Goal: Book appointment/travel/reservation

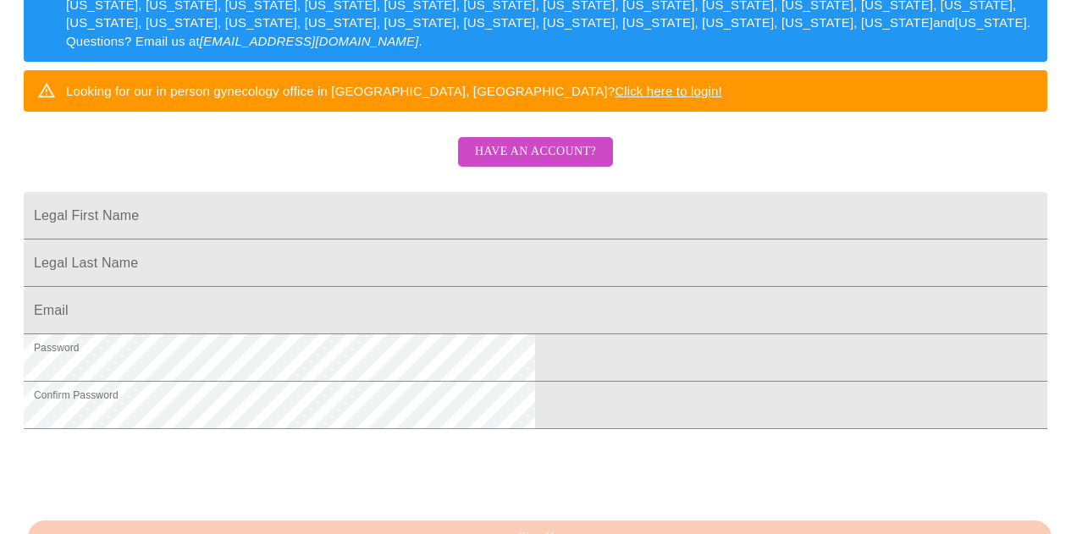
scroll to position [339, 0]
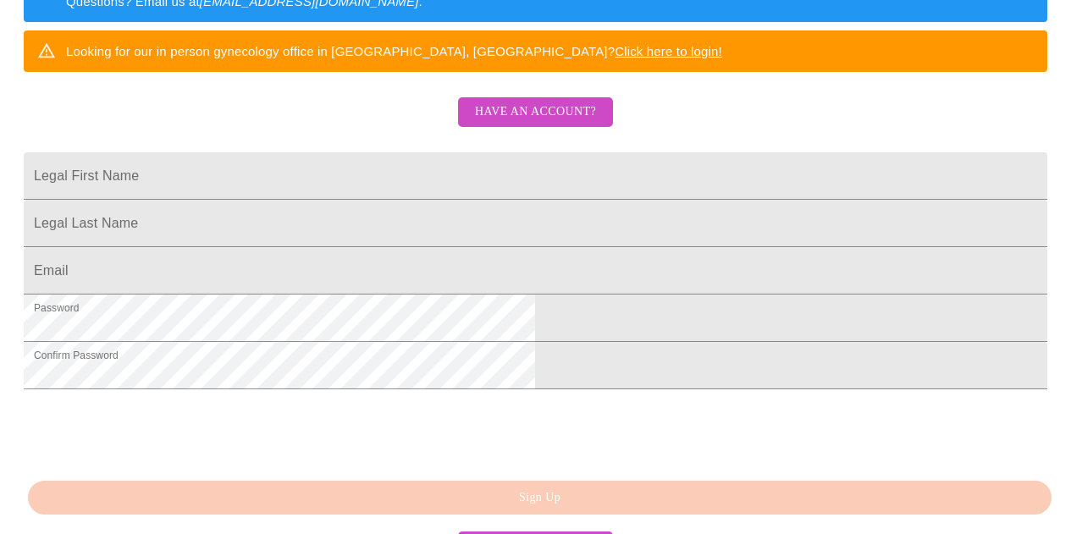
click at [563, 123] on span "Have an account?" at bounding box center [535, 112] width 121 height 21
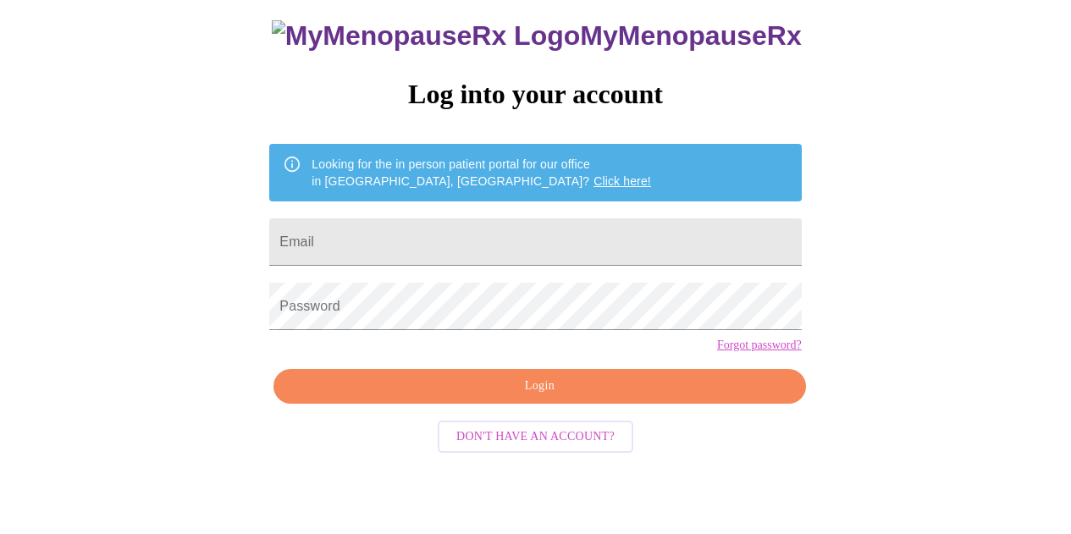
scroll to position [78, 0]
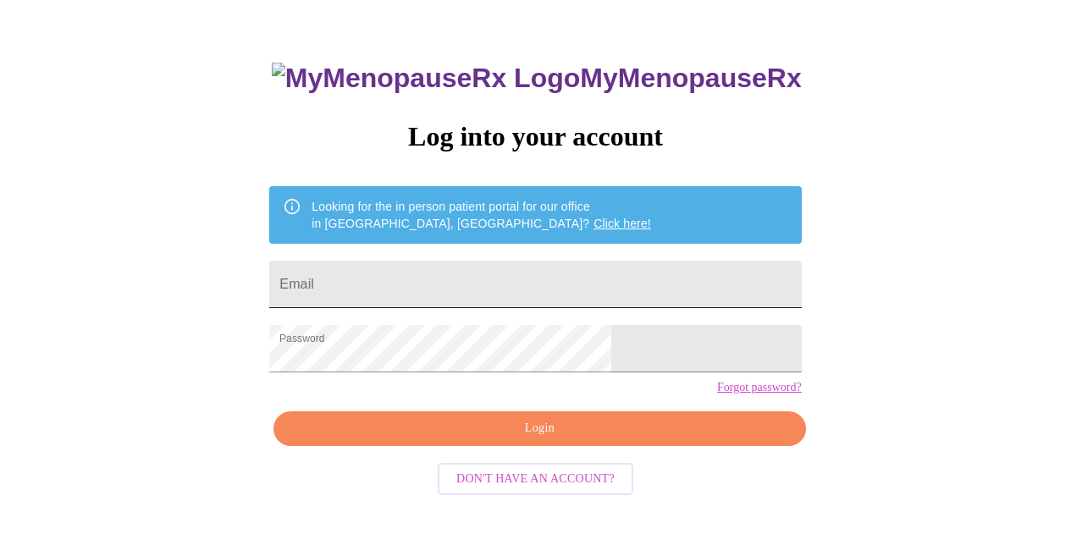
click at [526, 285] on input "Email" at bounding box center [535, 284] width 532 height 47
type input "[PERSON_NAME][EMAIL_ADDRESS][PERSON_NAME][DOMAIN_NAME]"
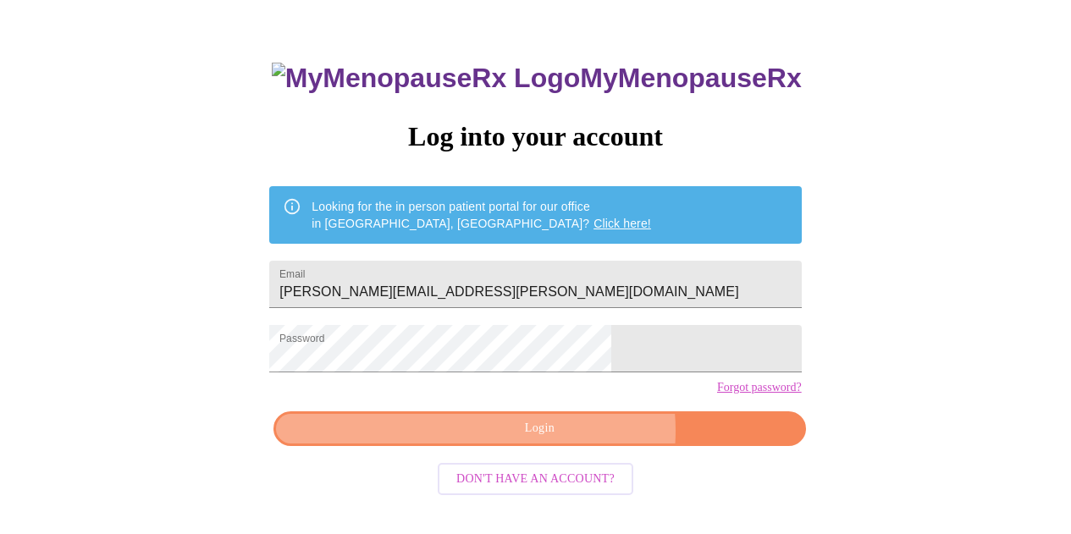
click at [571, 440] on span "Login" at bounding box center [539, 428] width 493 height 21
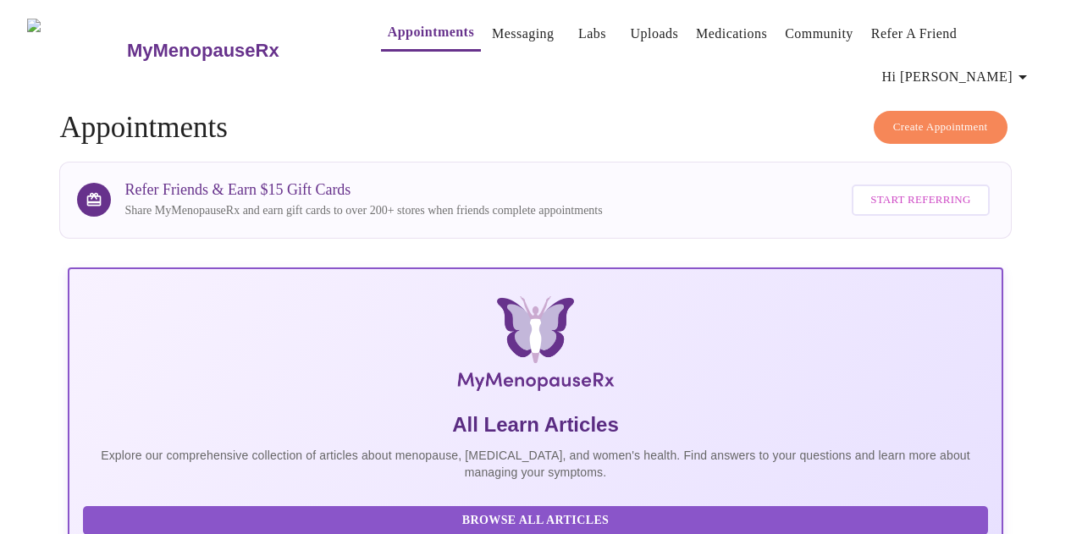
click at [696, 25] on link "Medications" at bounding box center [731, 34] width 71 height 24
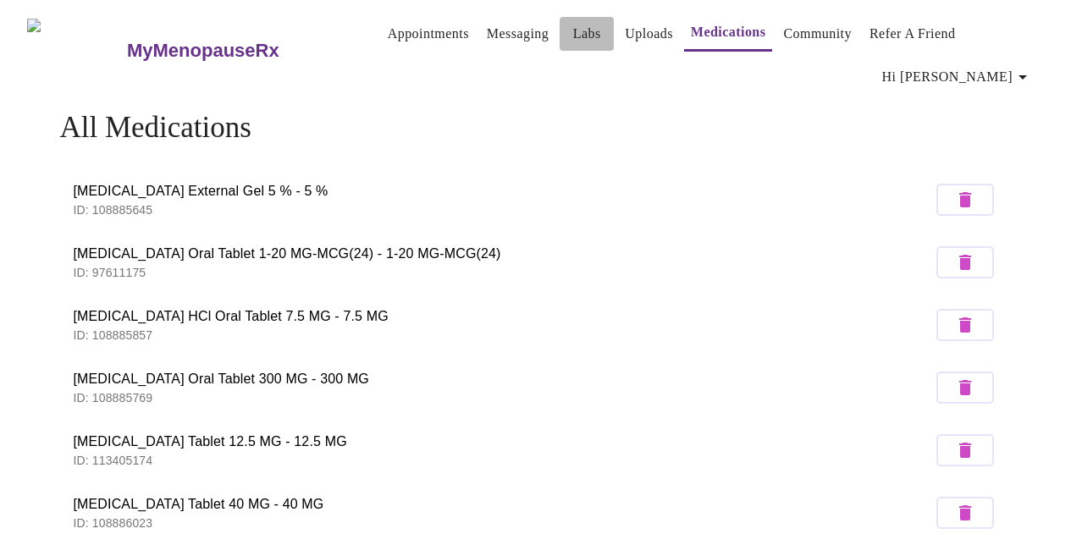
click at [573, 26] on link "Labs" at bounding box center [587, 34] width 28 height 24
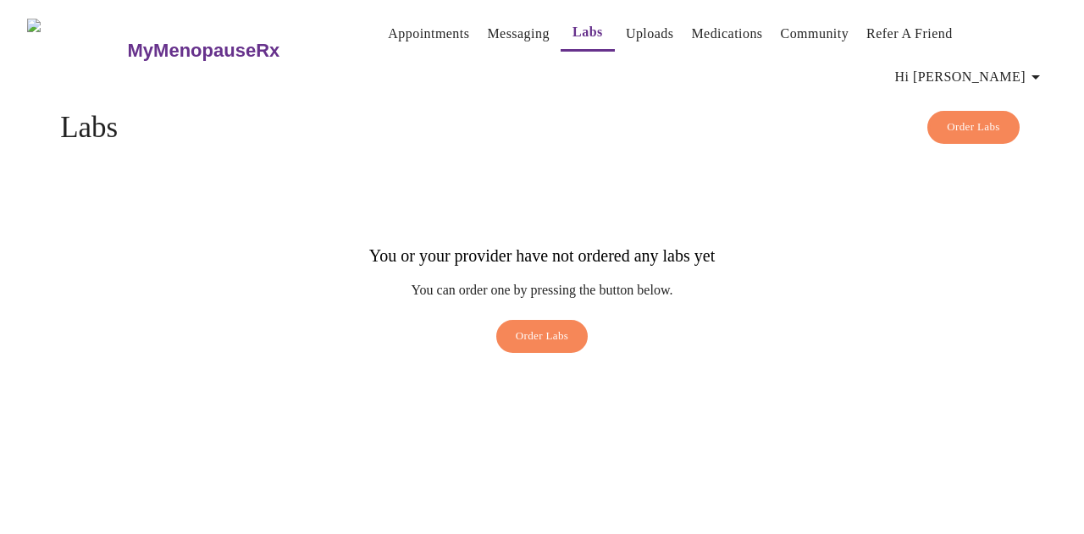
click at [1027, 65] on span "Hi Cristina" at bounding box center [970, 77] width 151 height 24
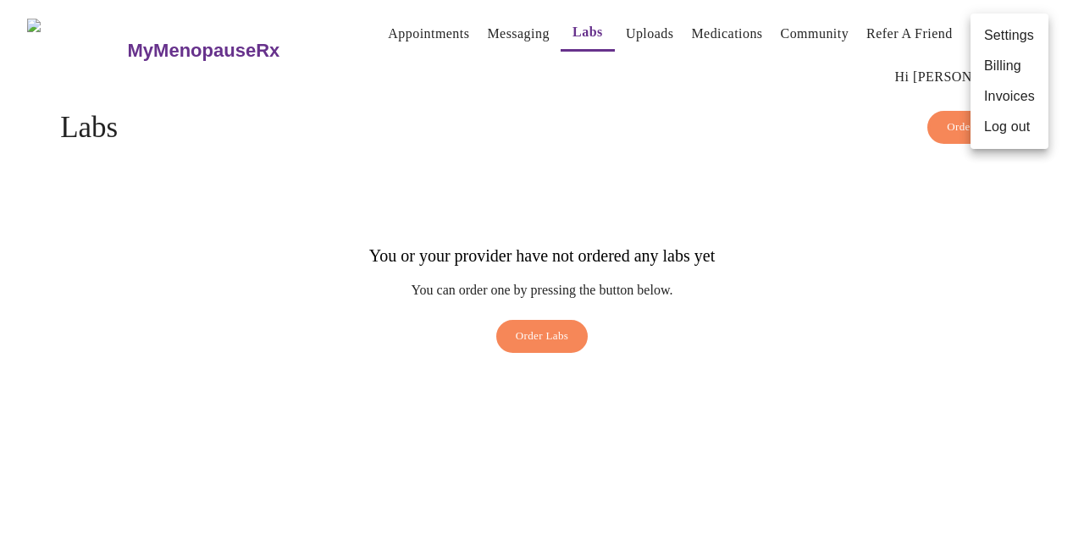
click at [1024, 65] on li "Billing" at bounding box center [1009, 66] width 78 height 30
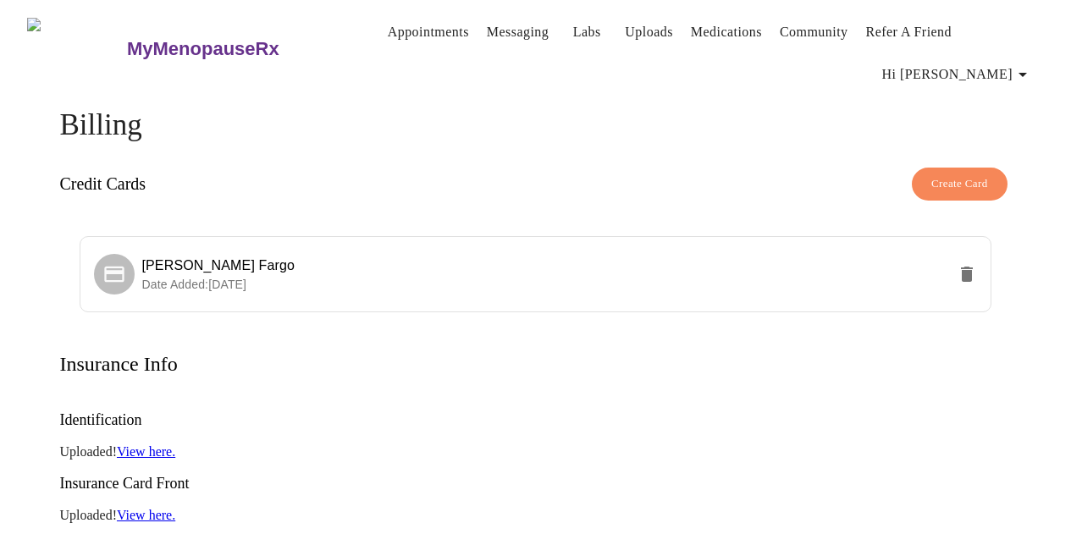
click at [1033, 68] on icon "button" at bounding box center [1023, 74] width 20 height 20
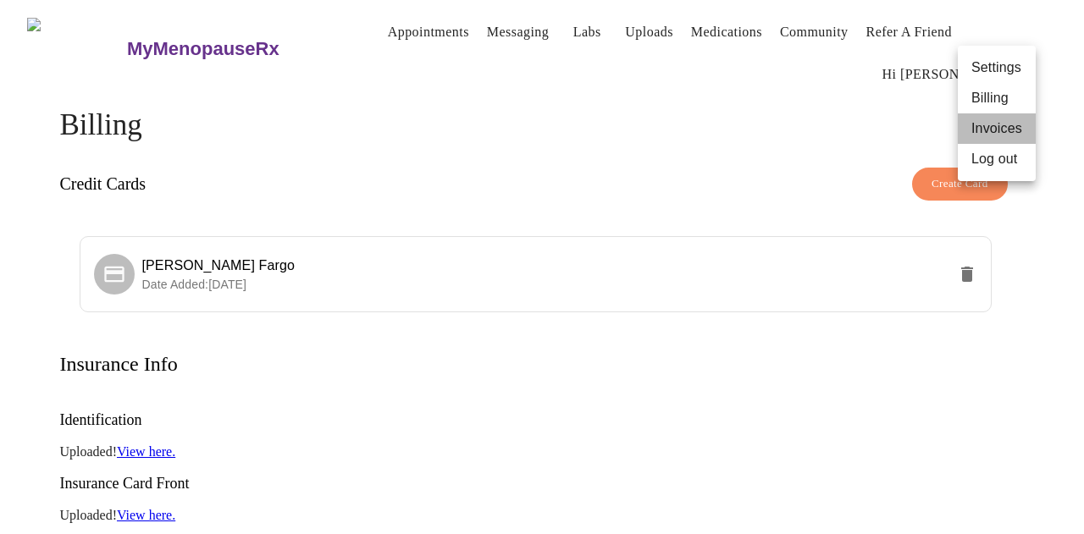
click at [987, 132] on li "Invoices" at bounding box center [997, 128] width 78 height 30
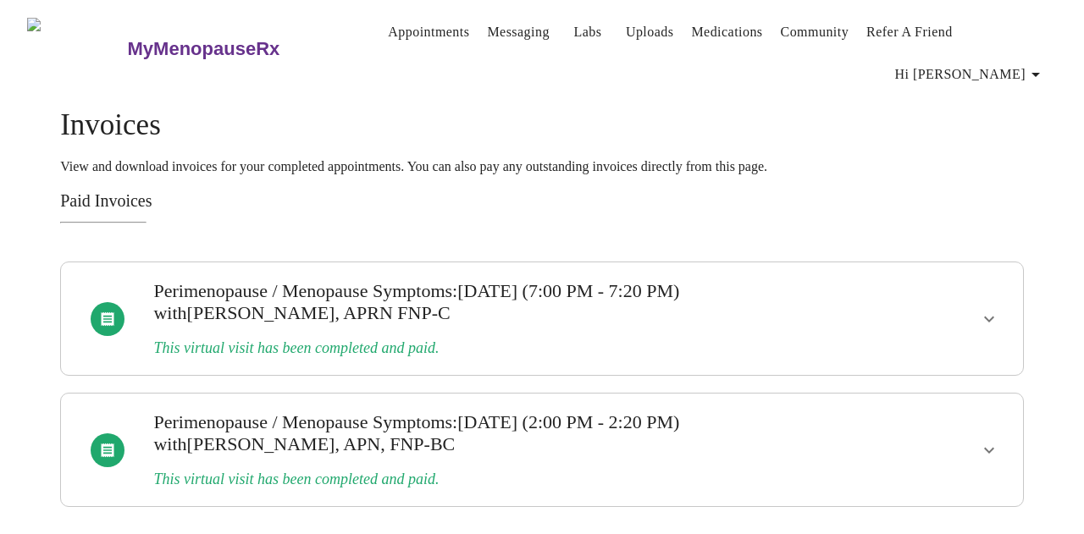
click at [502, 282] on h3 "Perimenopause / Menopause Symptoms : Jul 16, 2025 (7:00 PM - 7:20 PM) with Kell…" at bounding box center [495, 302] width 684 height 44
click at [998, 309] on icon "show more" at bounding box center [989, 319] width 20 height 20
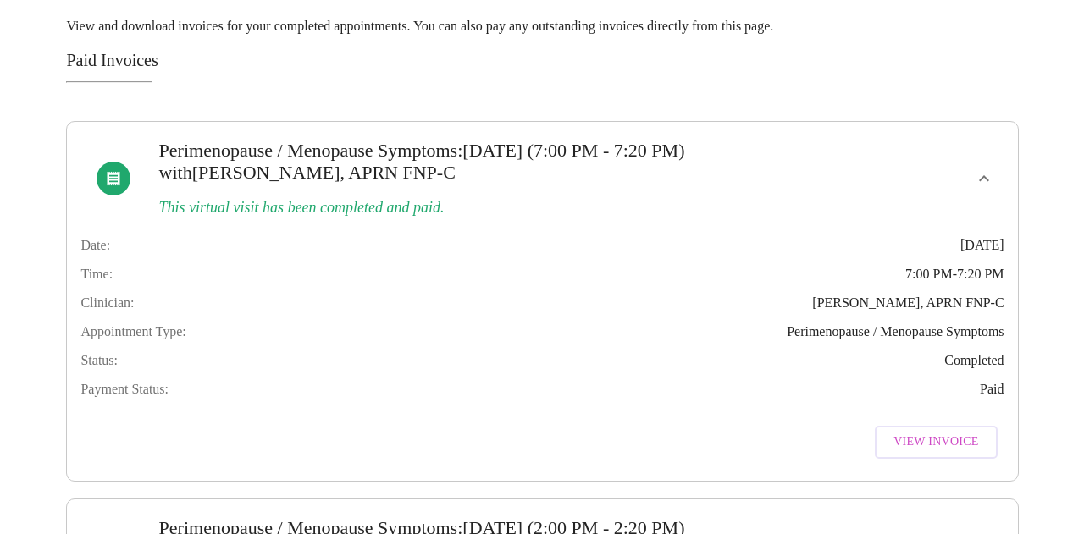
scroll to position [169, 0]
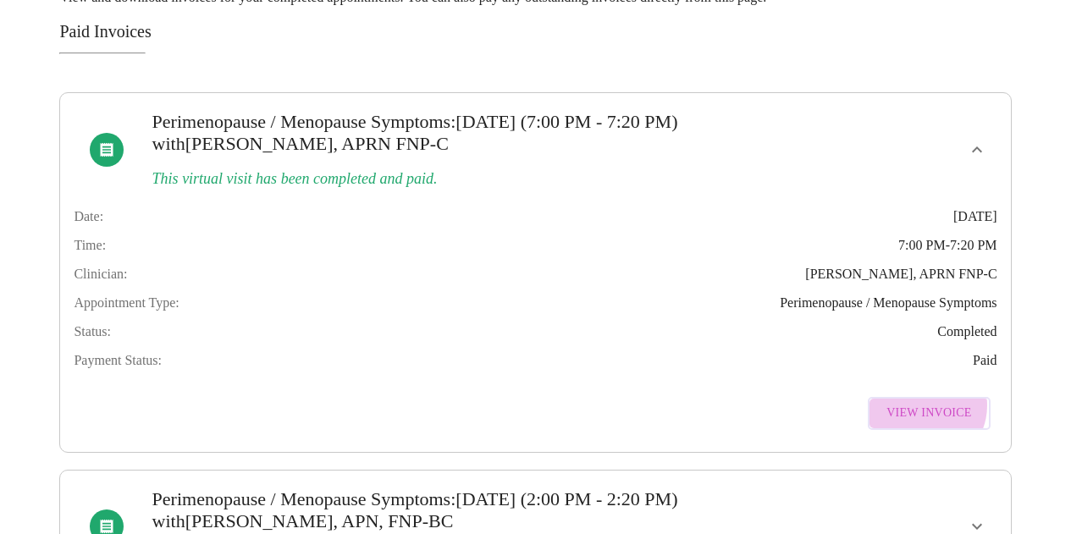
click at [933, 423] on span "View Invoice" at bounding box center [929, 413] width 85 height 21
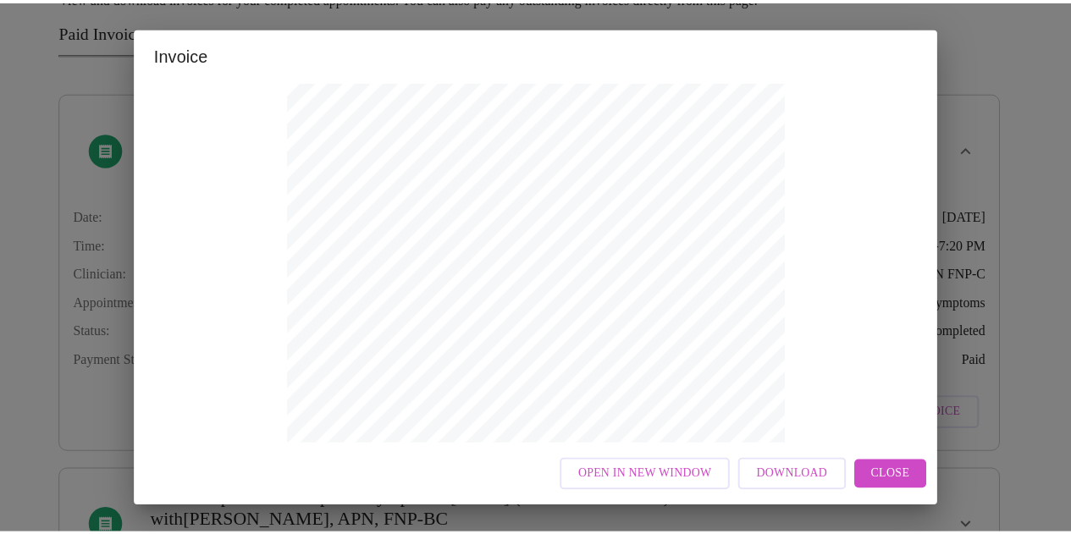
scroll to position [0, 0]
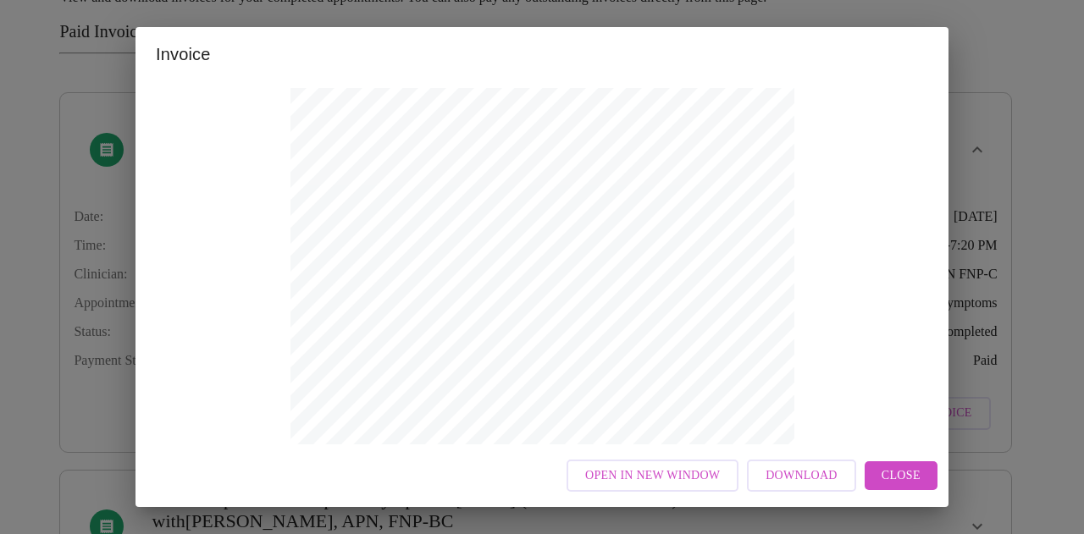
click at [916, 471] on span "Close" at bounding box center [901, 476] width 39 height 21
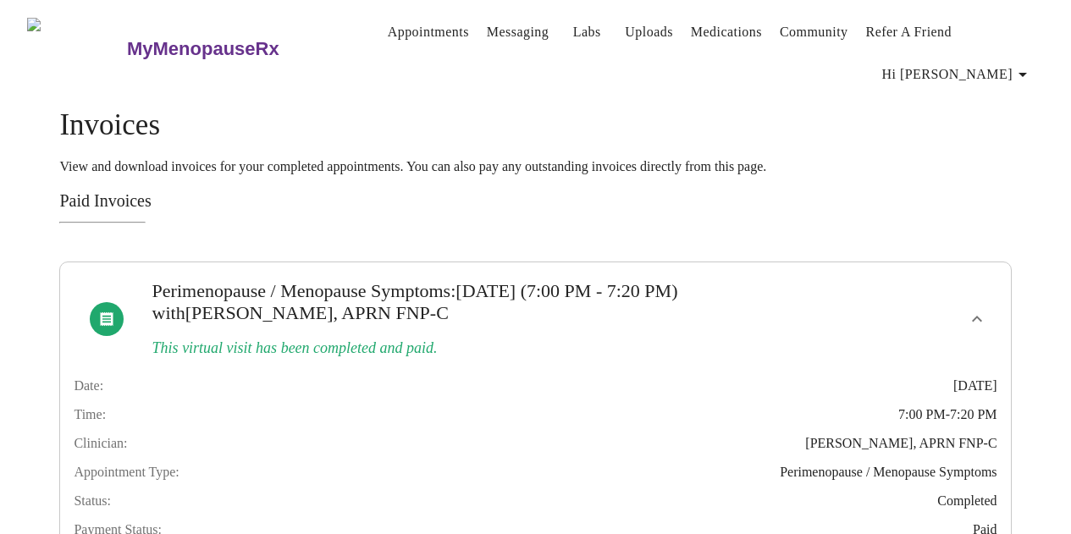
click at [193, 38] on h3 "MyMenopauseRx" at bounding box center [203, 49] width 152 height 22
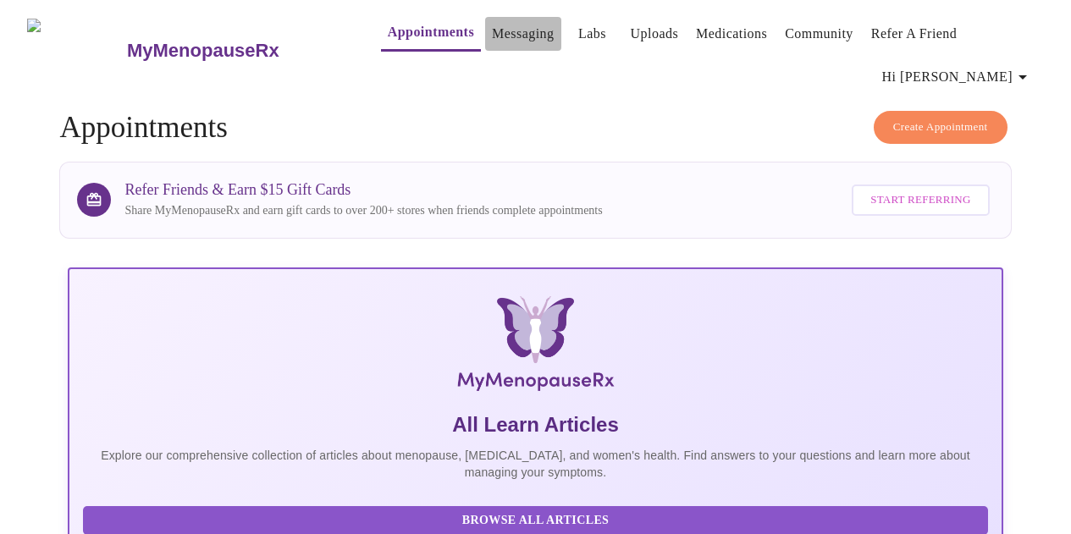
click at [501, 31] on link "Messaging" at bounding box center [523, 34] width 62 height 24
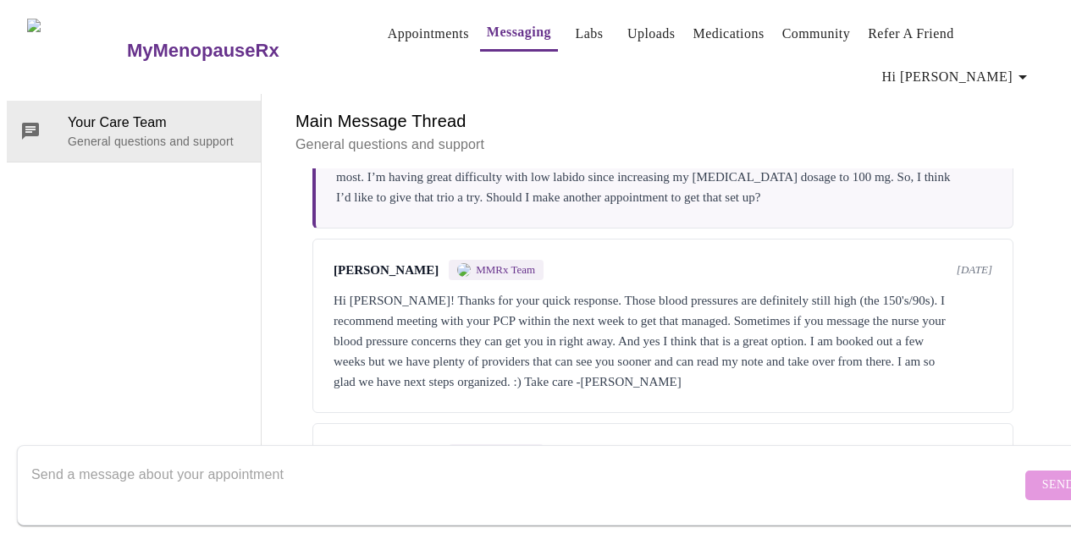
scroll to position [86, 0]
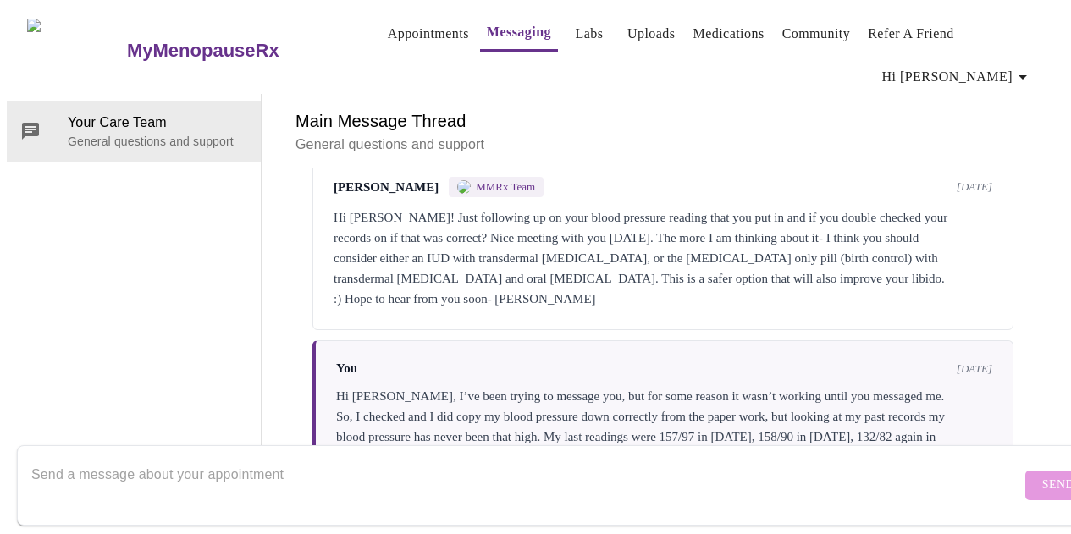
click at [576, 35] on link "Labs" at bounding box center [590, 34] width 28 height 24
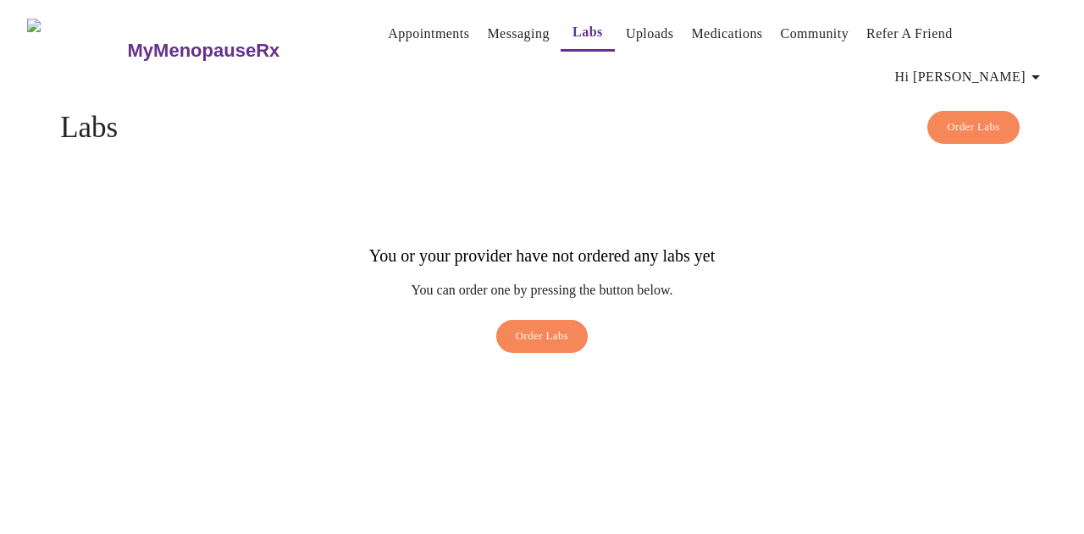
click at [633, 37] on link "Uploads" at bounding box center [650, 34] width 48 height 24
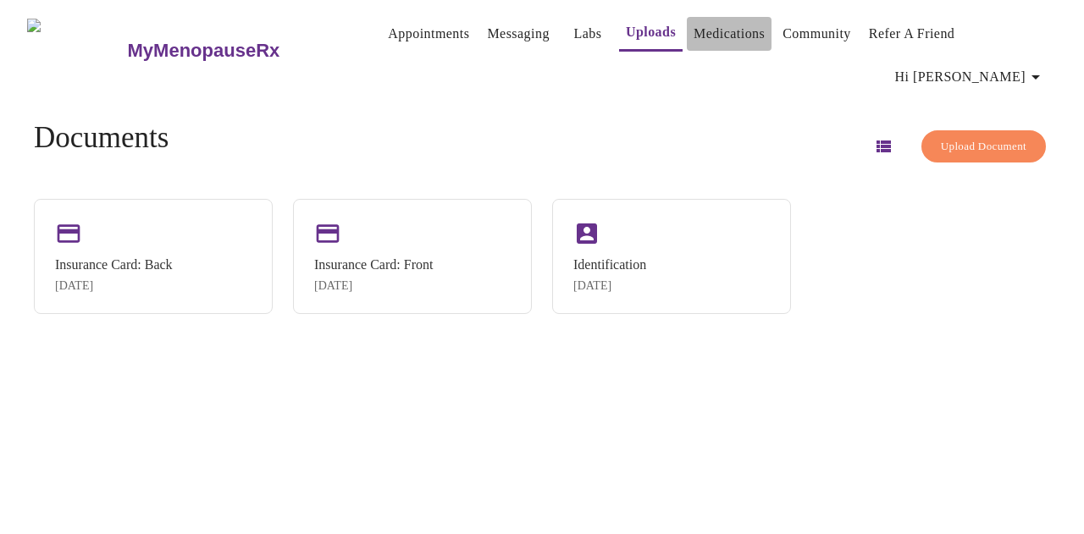
click at [737, 46] on link "Medications" at bounding box center [729, 34] width 71 height 24
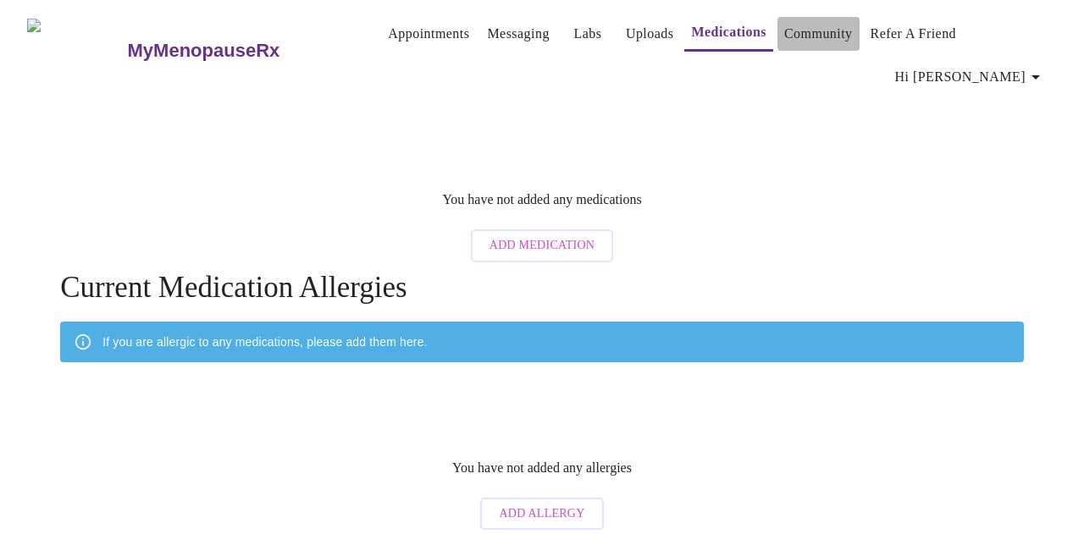
click at [804, 42] on link "Community" at bounding box center [818, 34] width 69 height 24
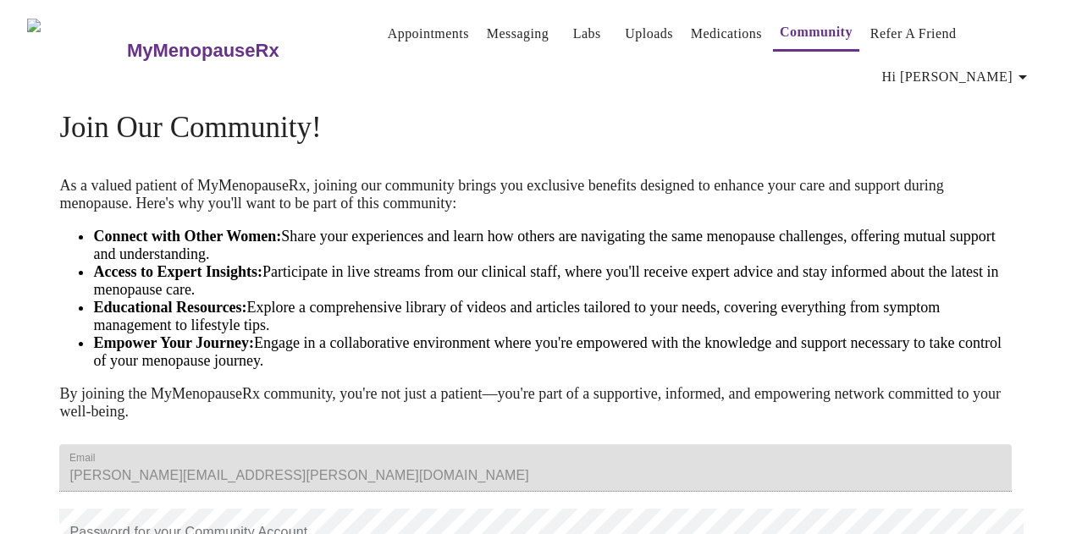
click at [894, 28] on link "Refer a Friend" at bounding box center [914, 34] width 86 height 24
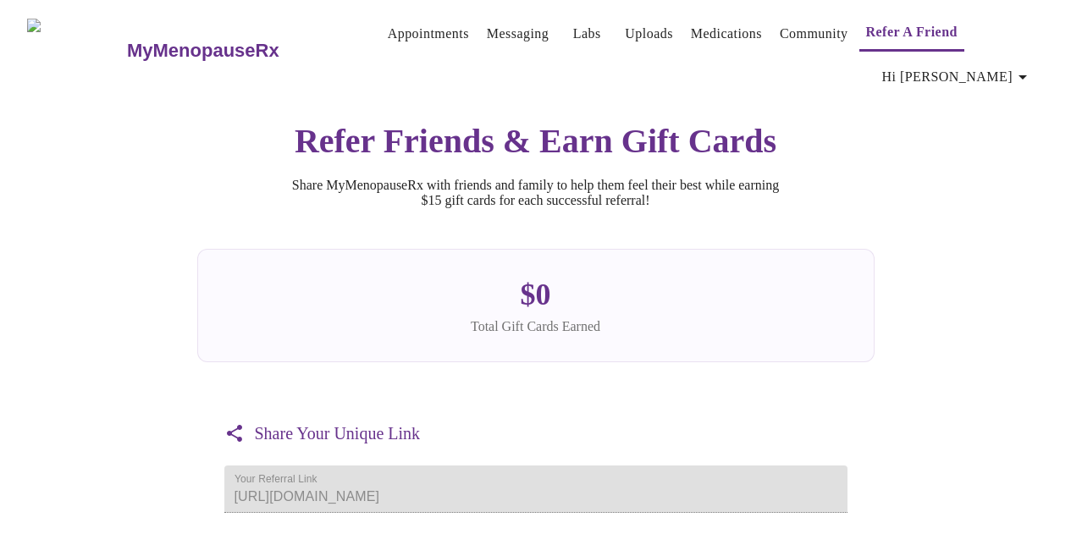
click at [979, 69] on span "Hi Cristina" at bounding box center [957, 77] width 151 height 24
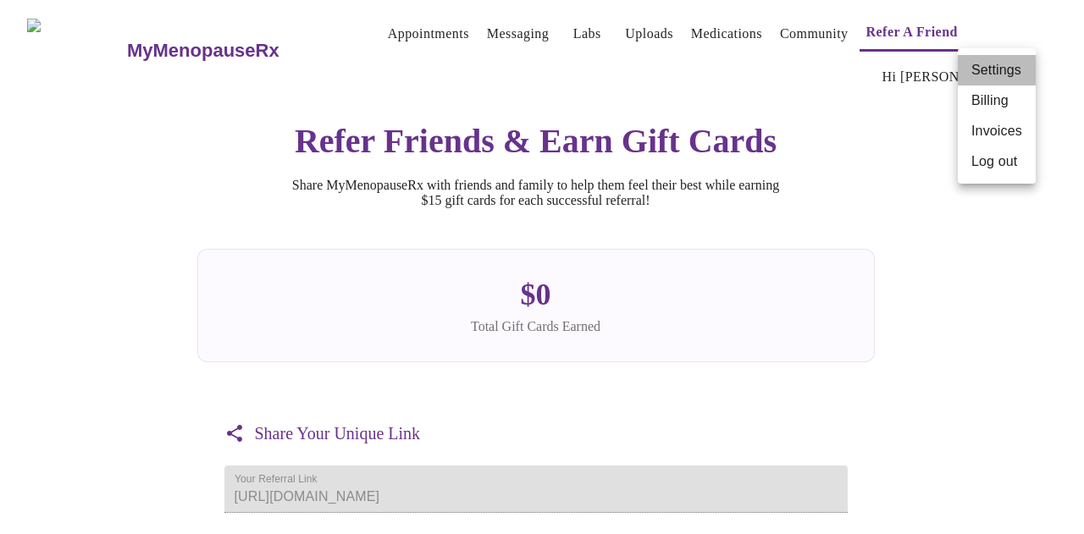
click at [979, 69] on li "Settings" at bounding box center [997, 70] width 78 height 30
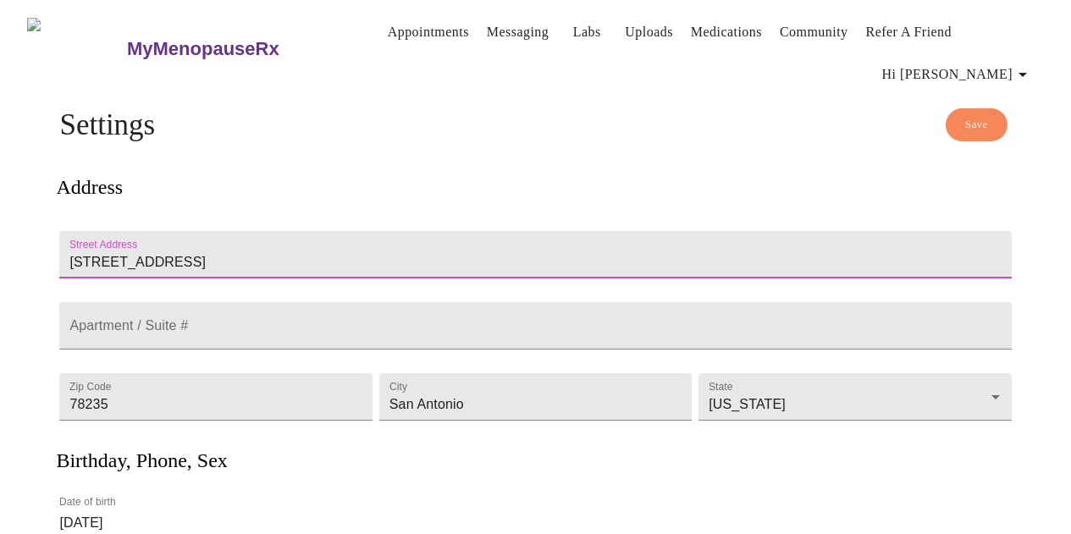
drag, startPoint x: 247, startPoint y: 224, endPoint x: 0, endPoint y: 245, distance: 248.2
click at [7, 245] on div "MyMenopauseRx Appointments Messaging Labs Uploads Medications Community Refer a…" at bounding box center [536, 473] width 1058 height 932
type input "3906 Terrell Trace"
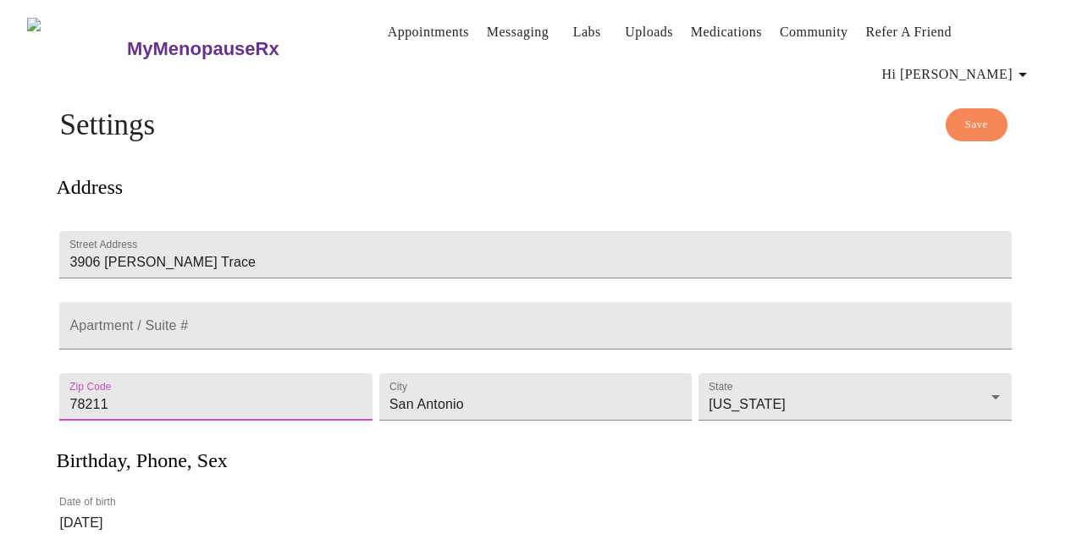
type input "78211"
click at [413, 427] on div "City San Antonio" at bounding box center [535, 397] width 319 height 71
click at [963, 111] on button "Save" at bounding box center [977, 124] width 62 height 33
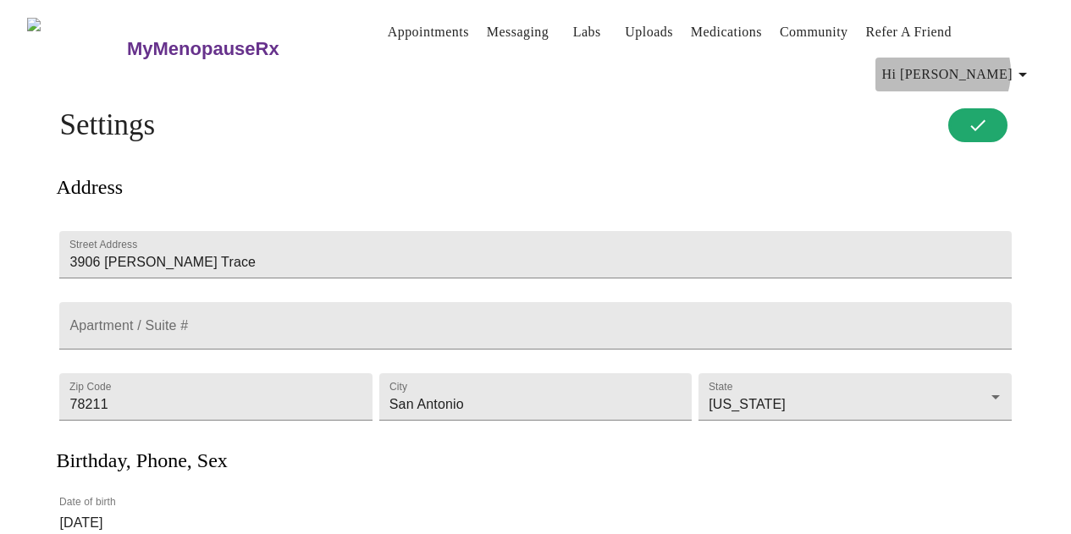
click at [1012, 65] on span "Hi Cristina" at bounding box center [957, 75] width 151 height 24
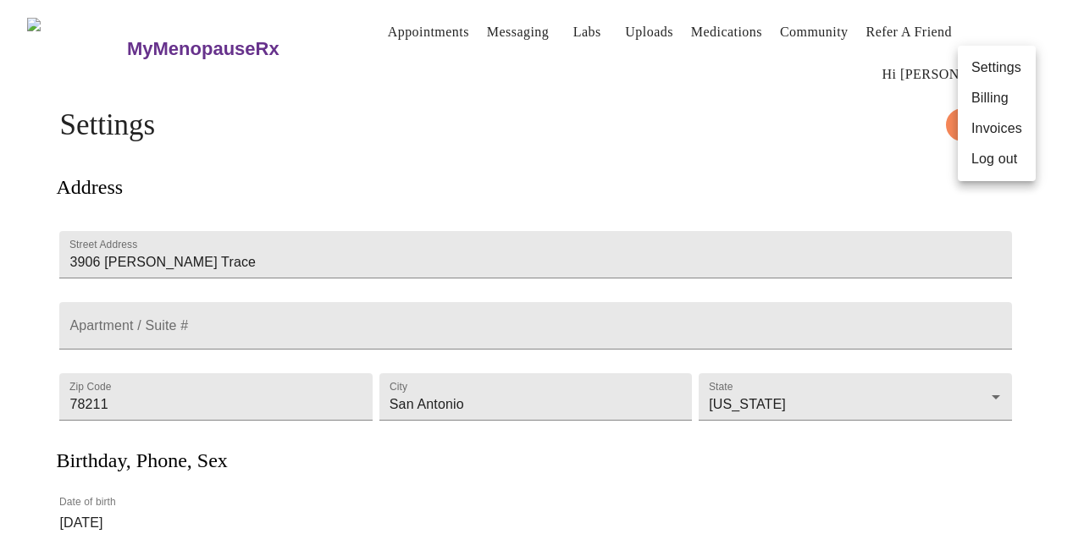
click at [974, 102] on li "Billing" at bounding box center [997, 98] width 78 height 30
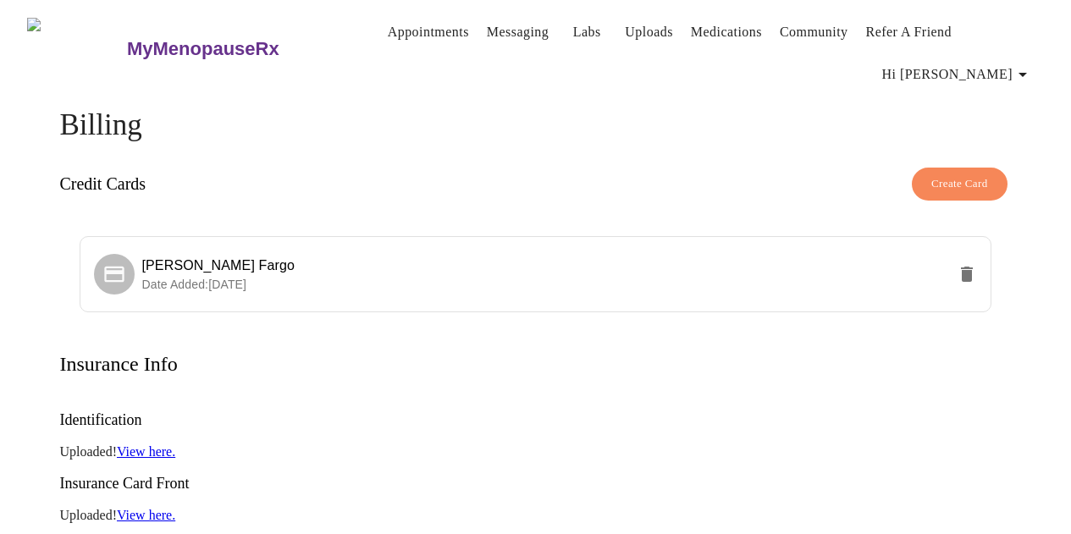
click at [138, 47] on h3 "MyMenopauseRx" at bounding box center [203, 49] width 152 height 22
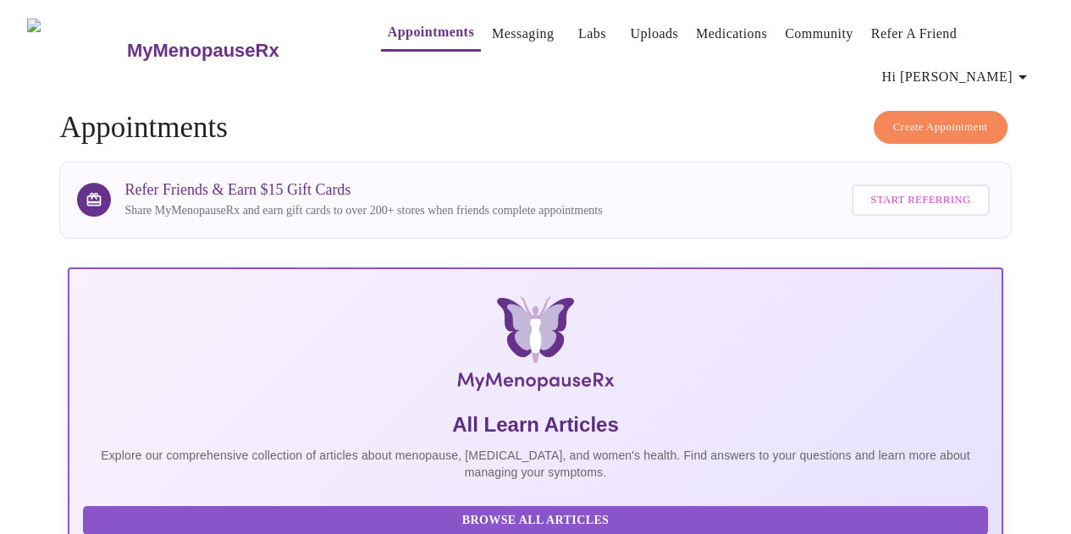
click at [1028, 72] on icon "button" at bounding box center [1023, 77] width 20 height 20
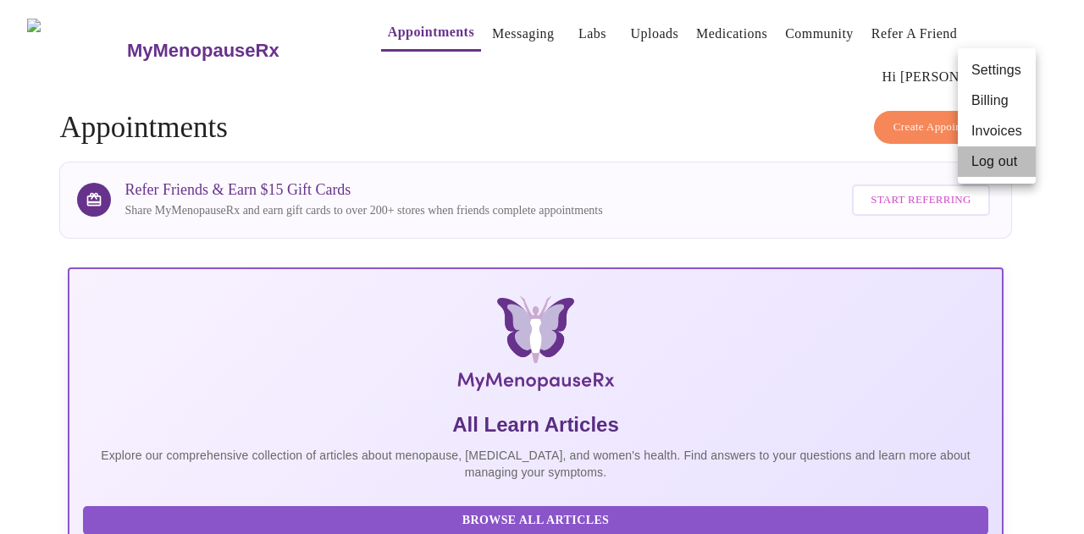
click at [1005, 165] on li "Log out" at bounding box center [997, 162] width 78 height 30
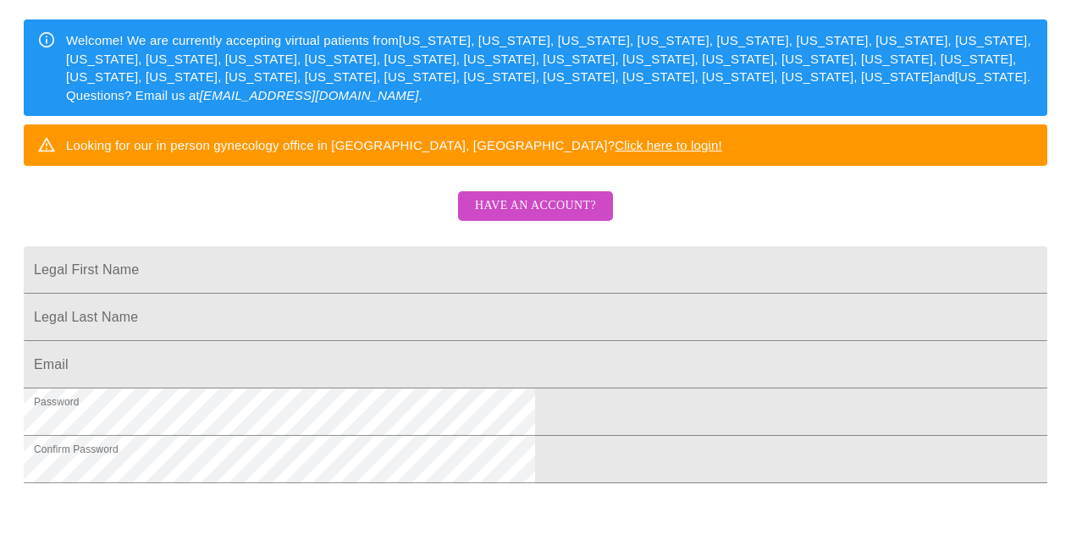
scroll to position [254, 0]
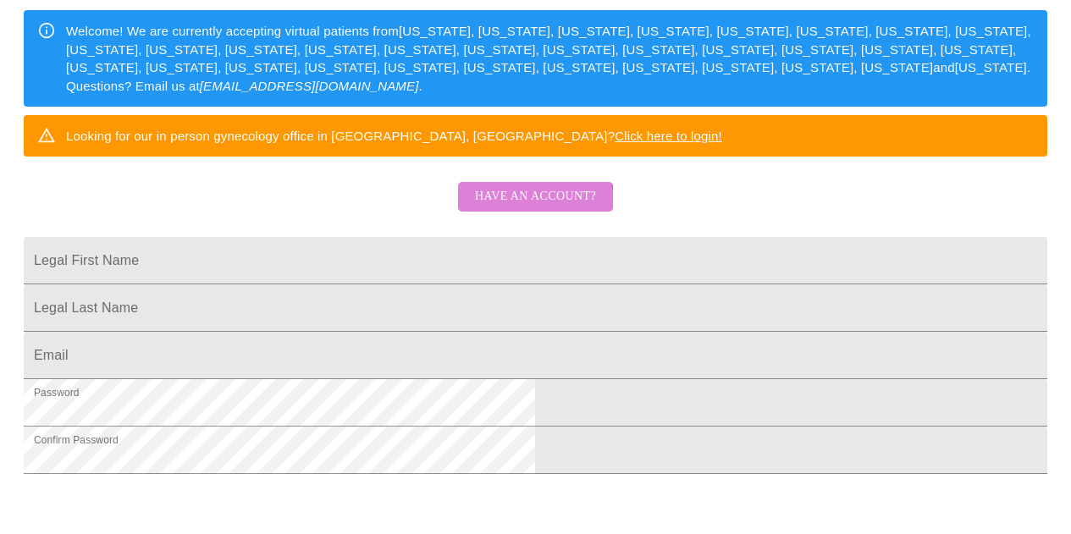
click at [527, 207] on span "Have an account?" at bounding box center [535, 196] width 121 height 21
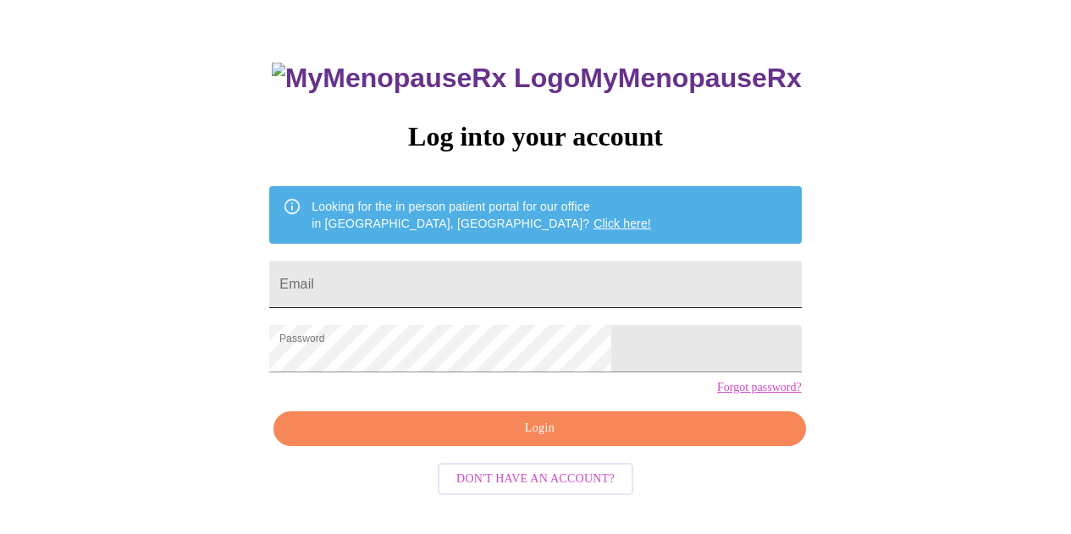
click at [528, 282] on input "Email" at bounding box center [535, 284] width 532 height 47
type input "[PERSON_NAME][EMAIL_ADDRESS][PERSON_NAME][DOMAIN_NAME]"
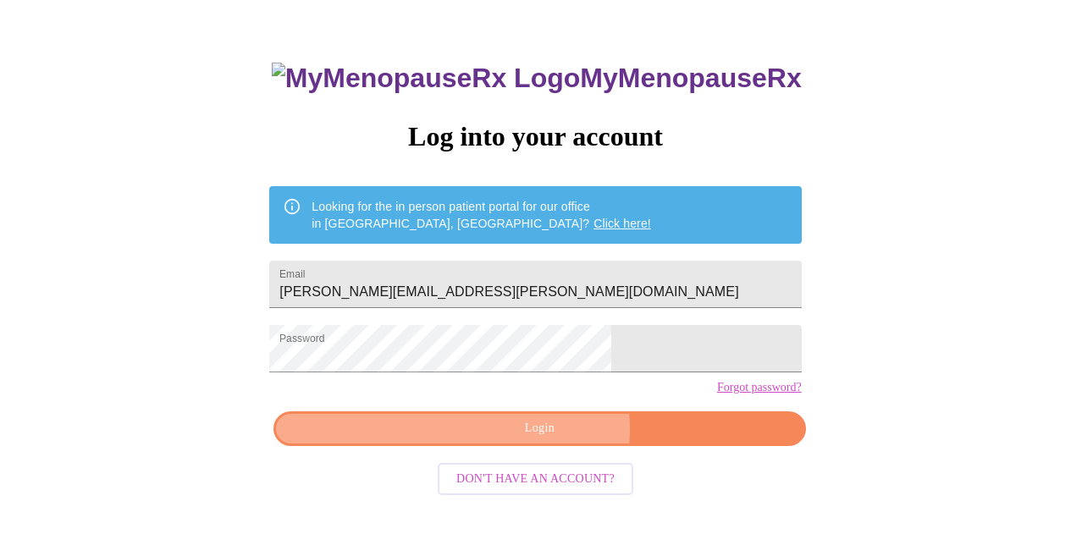
click at [548, 440] on span "Login" at bounding box center [539, 428] width 493 height 21
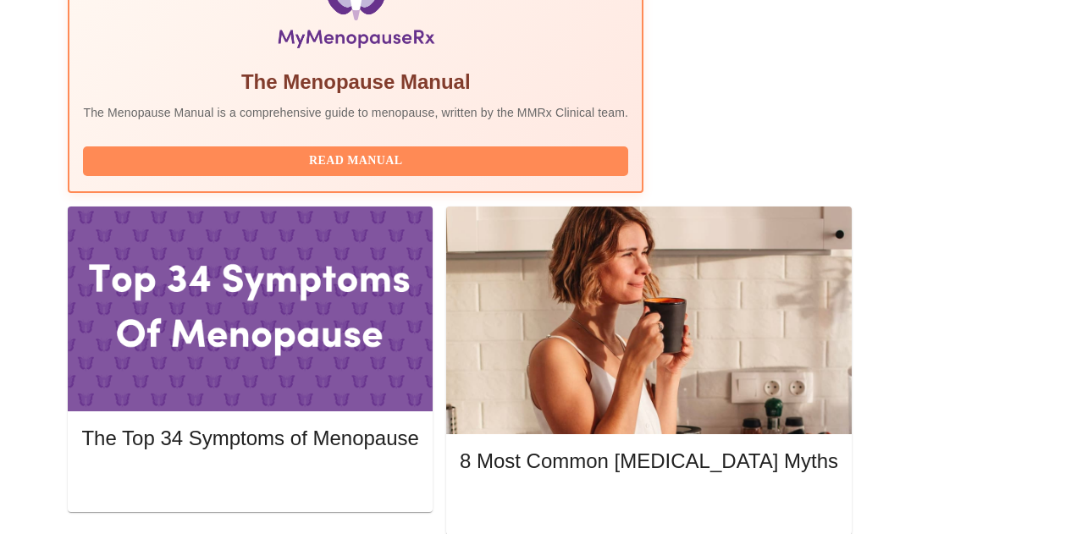
scroll to position [677, 0]
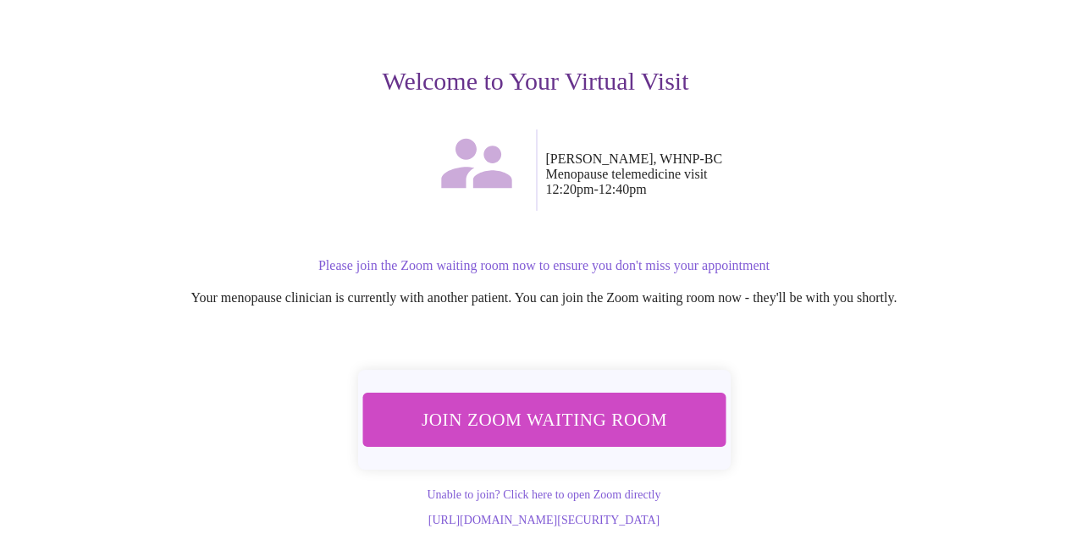
scroll to position [195, 0]
click at [564, 404] on span "Join Zoom Waiting Room" at bounding box center [543, 419] width 318 height 31
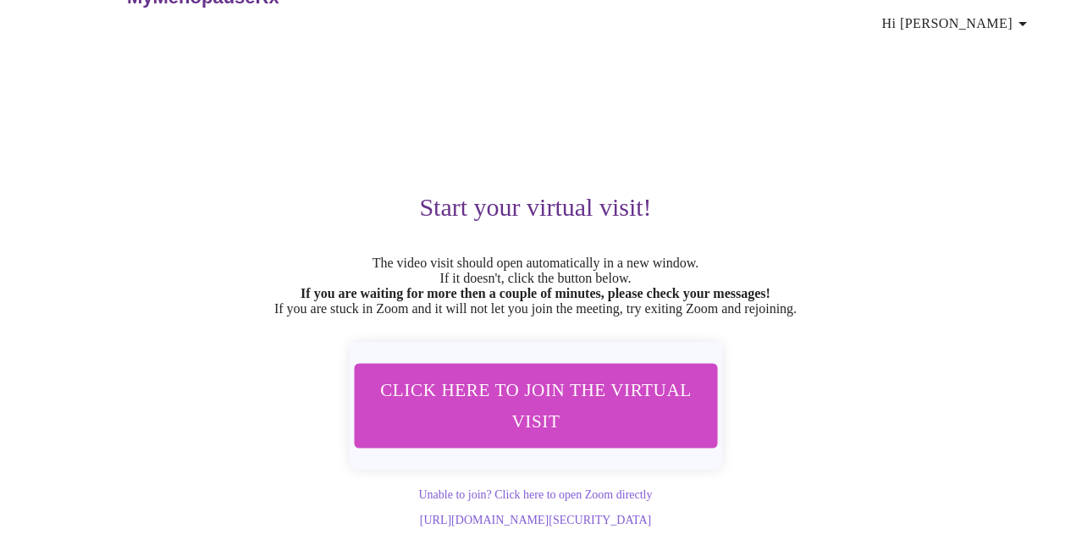
scroll to position [91, 0]
